Goal: Task Accomplishment & Management: Manage account settings

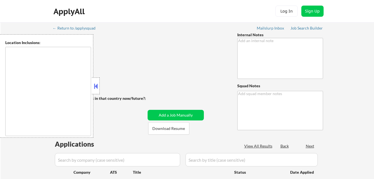
type textarea "emailing abt opening up to local bay area roles due to high salary/level 8/31"
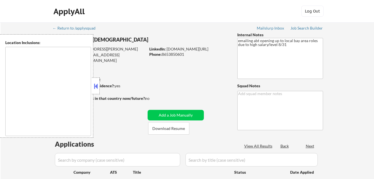
select select ""pending""
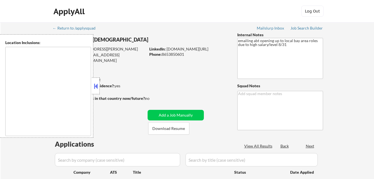
select select ""pending""
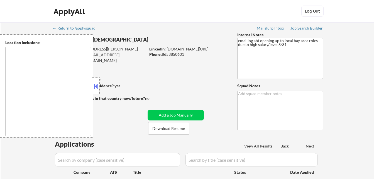
select select ""pending""
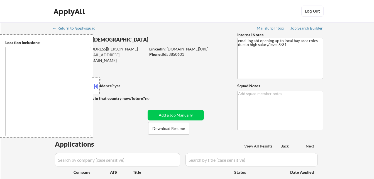
select select ""pending""
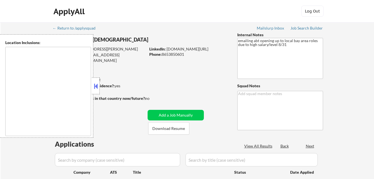
select select ""pending""
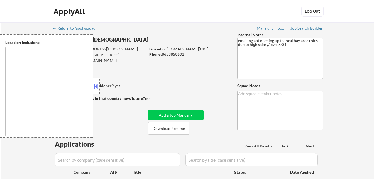
select select ""pending""
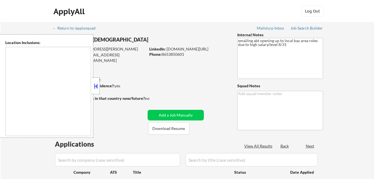
select select ""pending""
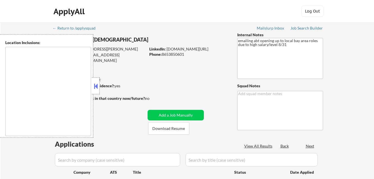
select select ""pending""
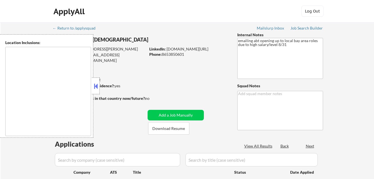
select select ""pending""
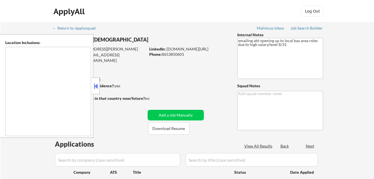
select select ""pending""
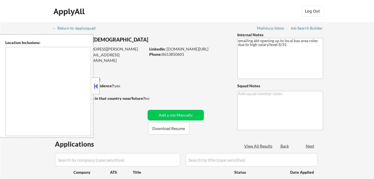
select select ""pending""
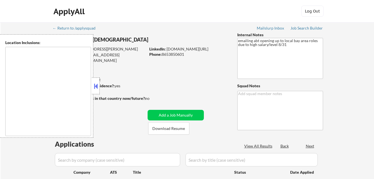
select select ""pending""
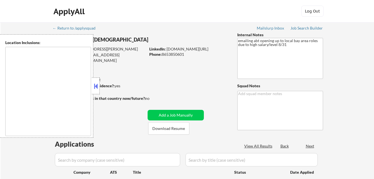
select select ""pending""
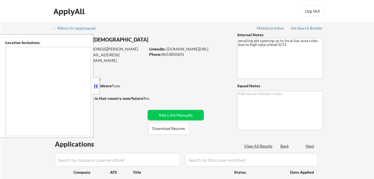
select select ""pending""
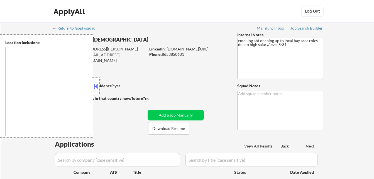
select select ""pending""
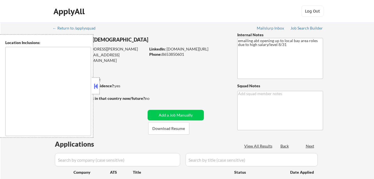
select select ""pending""
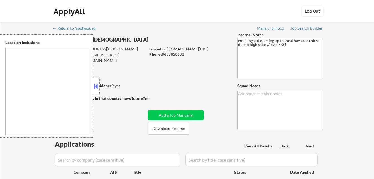
select select ""pending""
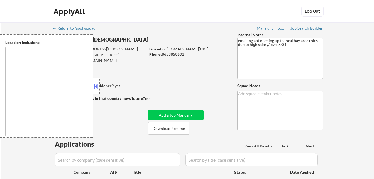
select select ""pending""
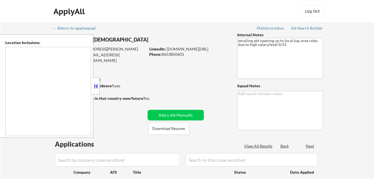
select select ""pending""
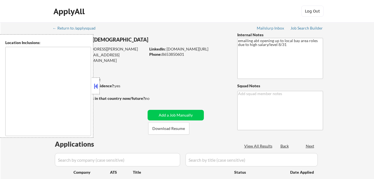
select select ""pending""
type textarea "remote"
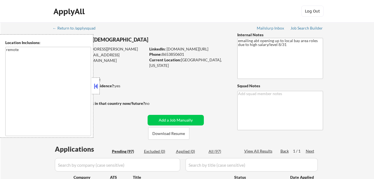
click at [96, 86] on button at bounding box center [96, 86] width 6 height 8
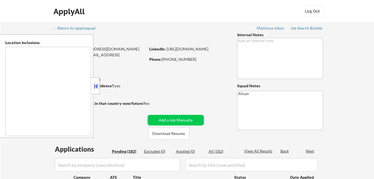
type textarea "Austin, TX West Lake Hills, TX Rollingwood, TX Sunset Valley, TX Cedar Park, TX…"
